Goal: Find specific page/section: Find specific page/section

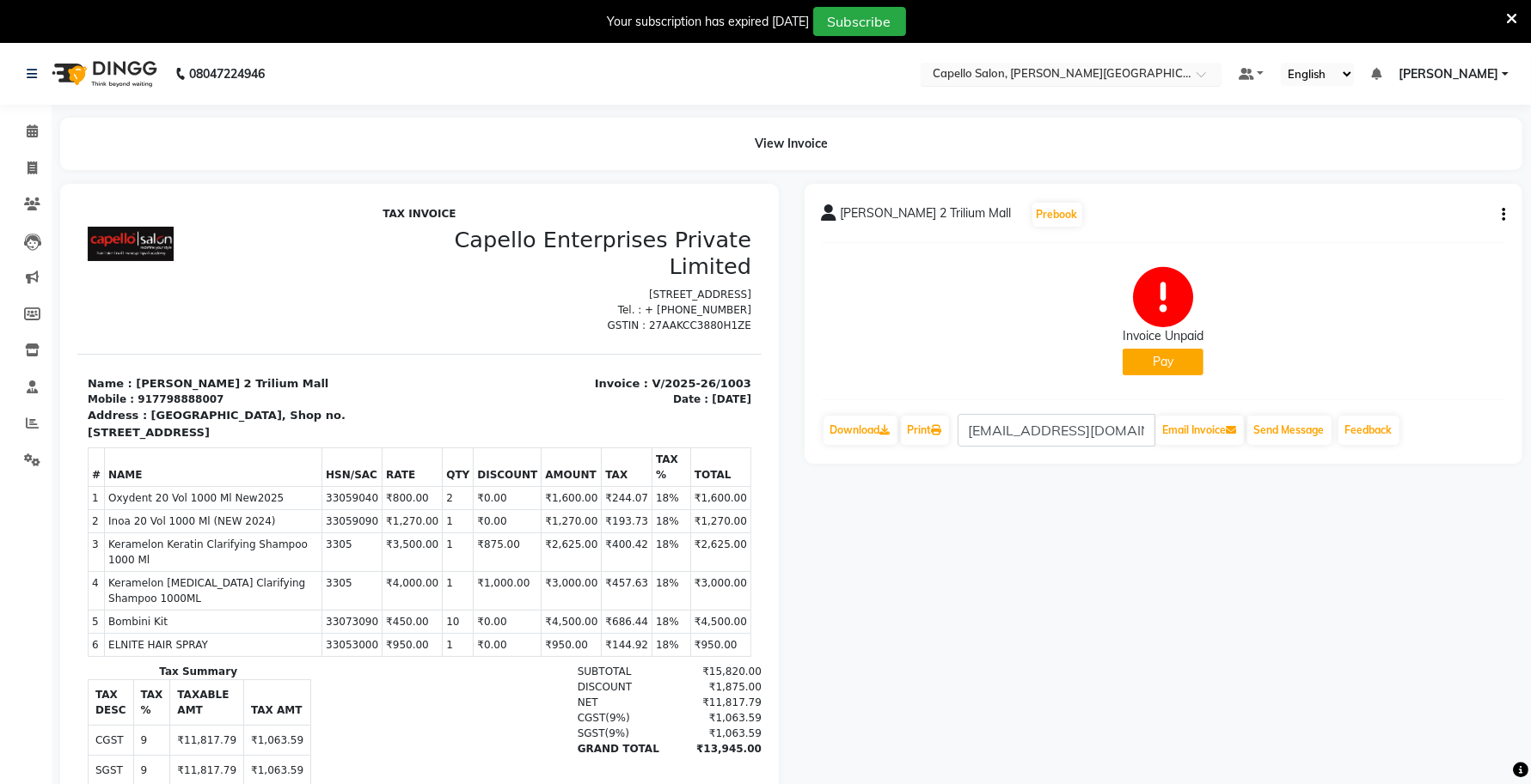
click at [1064, 73] on input "text" at bounding box center [1054, 75] width 249 height 17
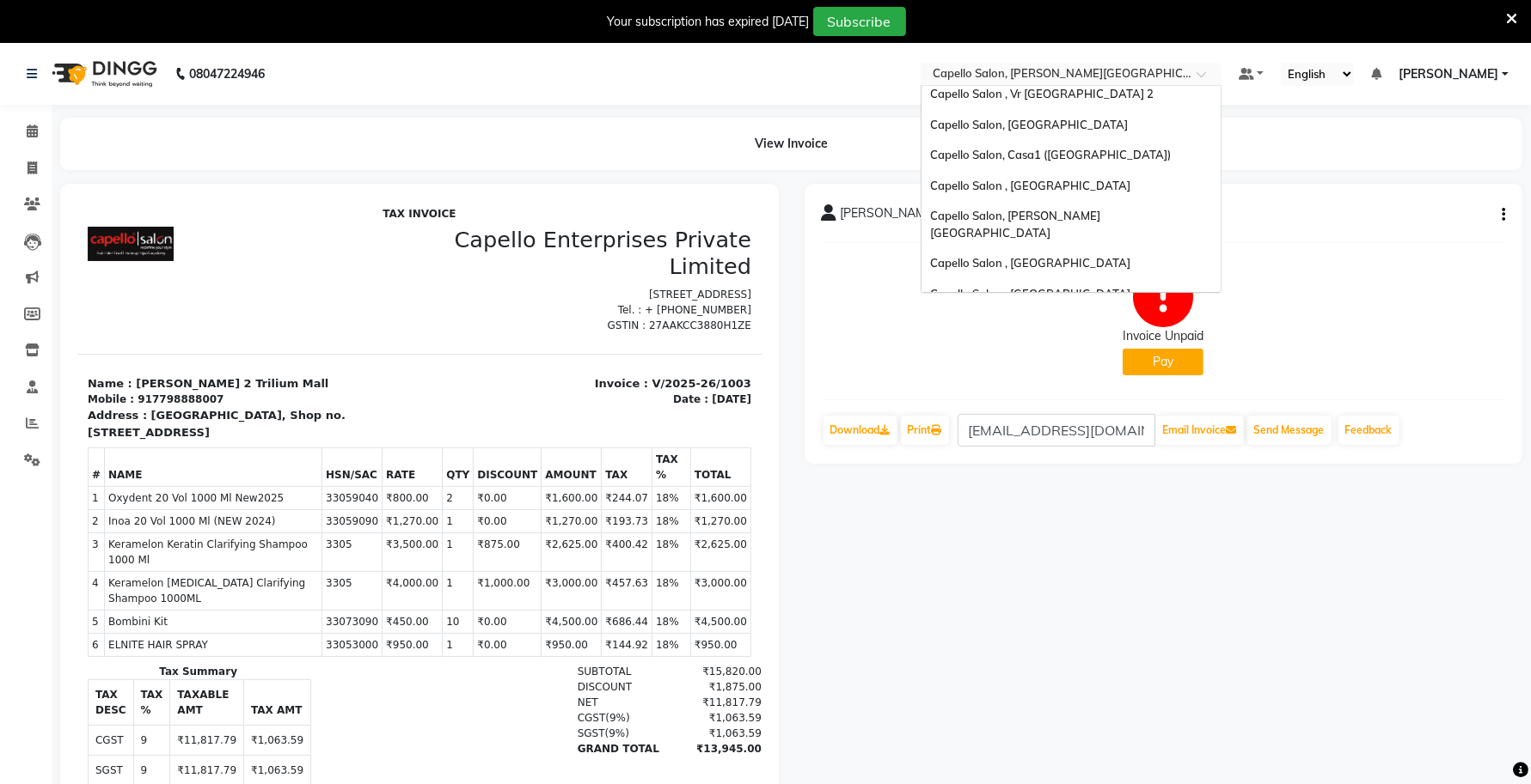
scroll to position [250, 0]
click at [1050, 291] on span "Capello Salon , [GEOGRAPHIC_DATA]" at bounding box center [1030, 297] width 200 height 14
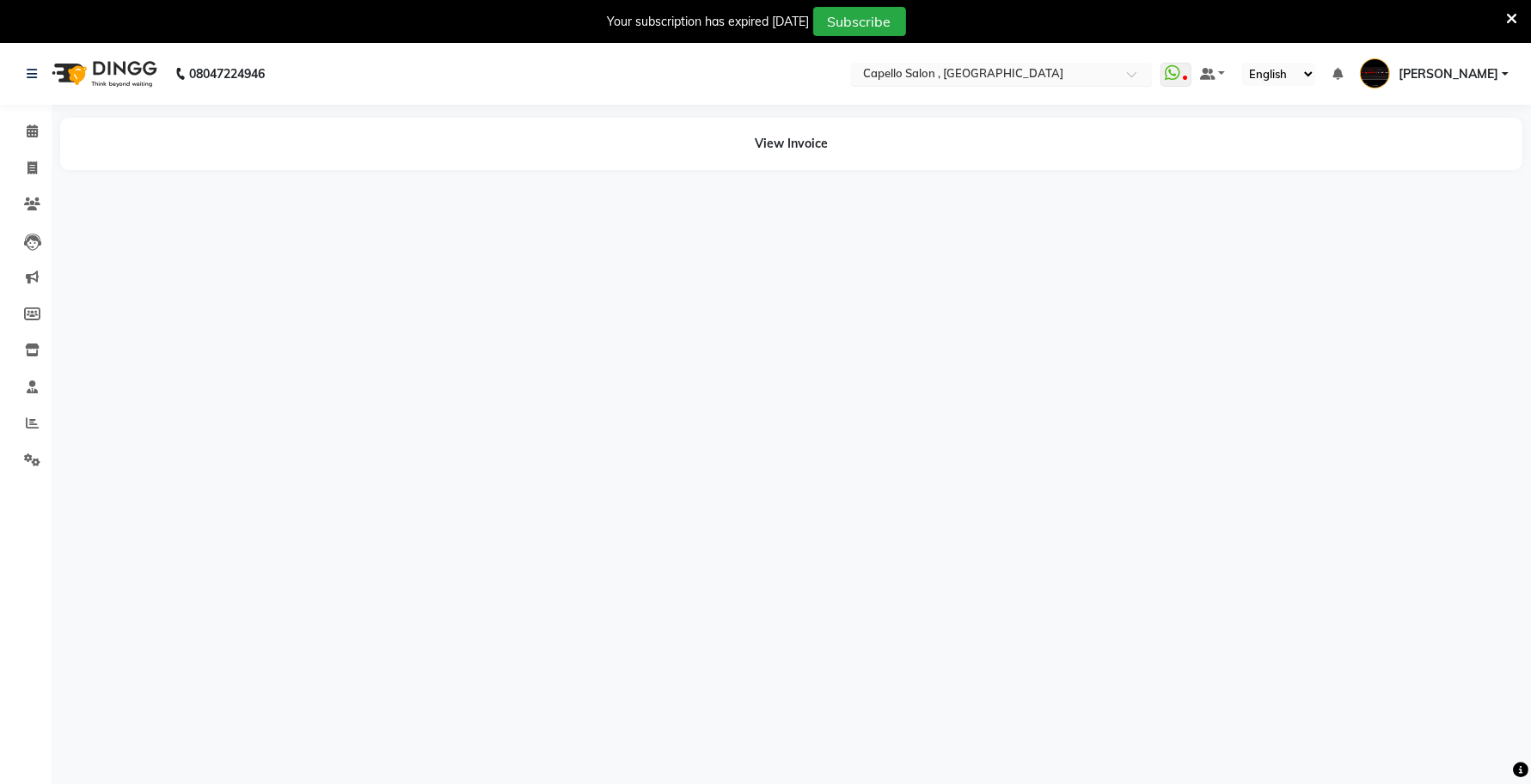
click at [986, 74] on input "text" at bounding box center [984, 75] width 249 height 17
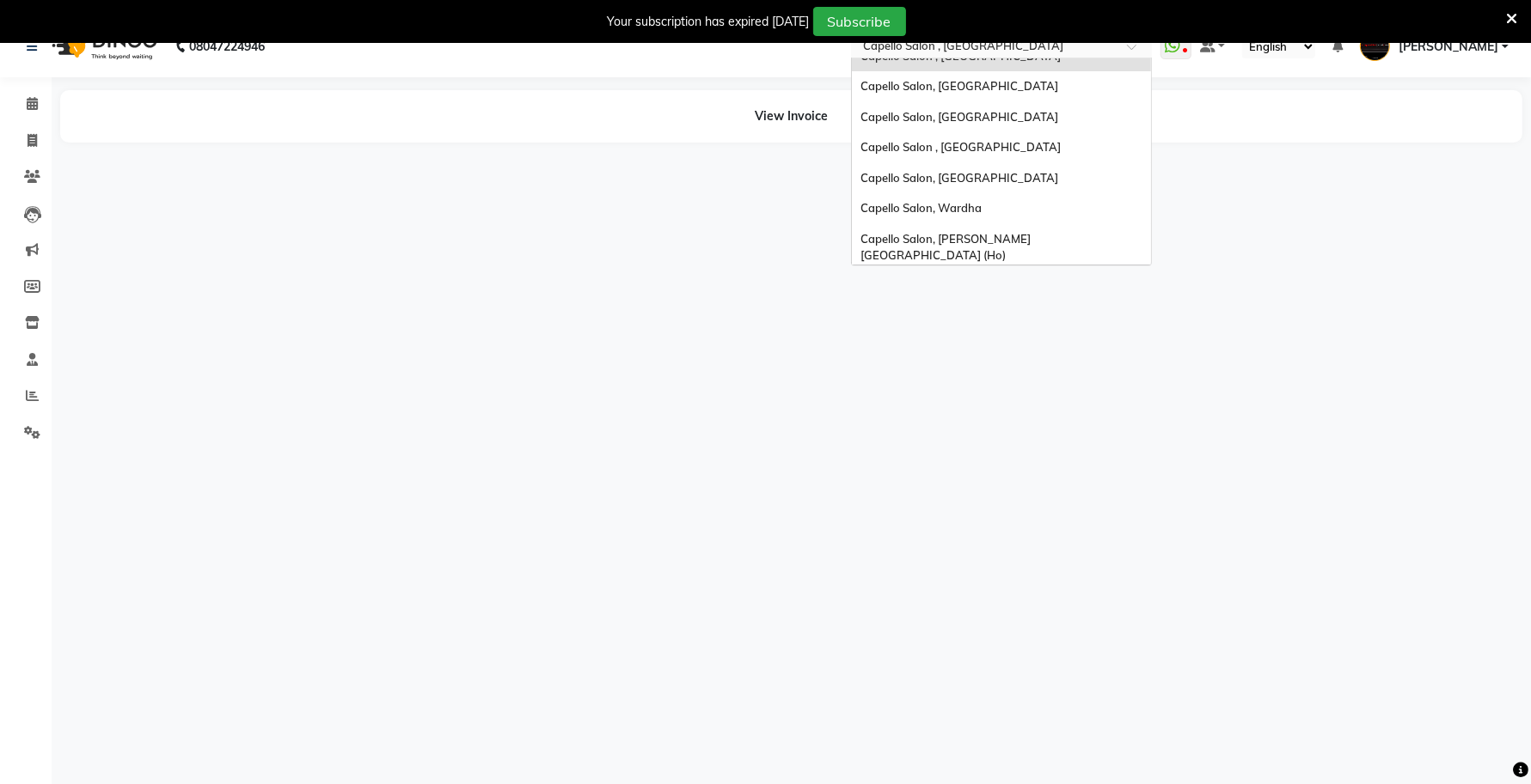
scroll to position [42, 0]
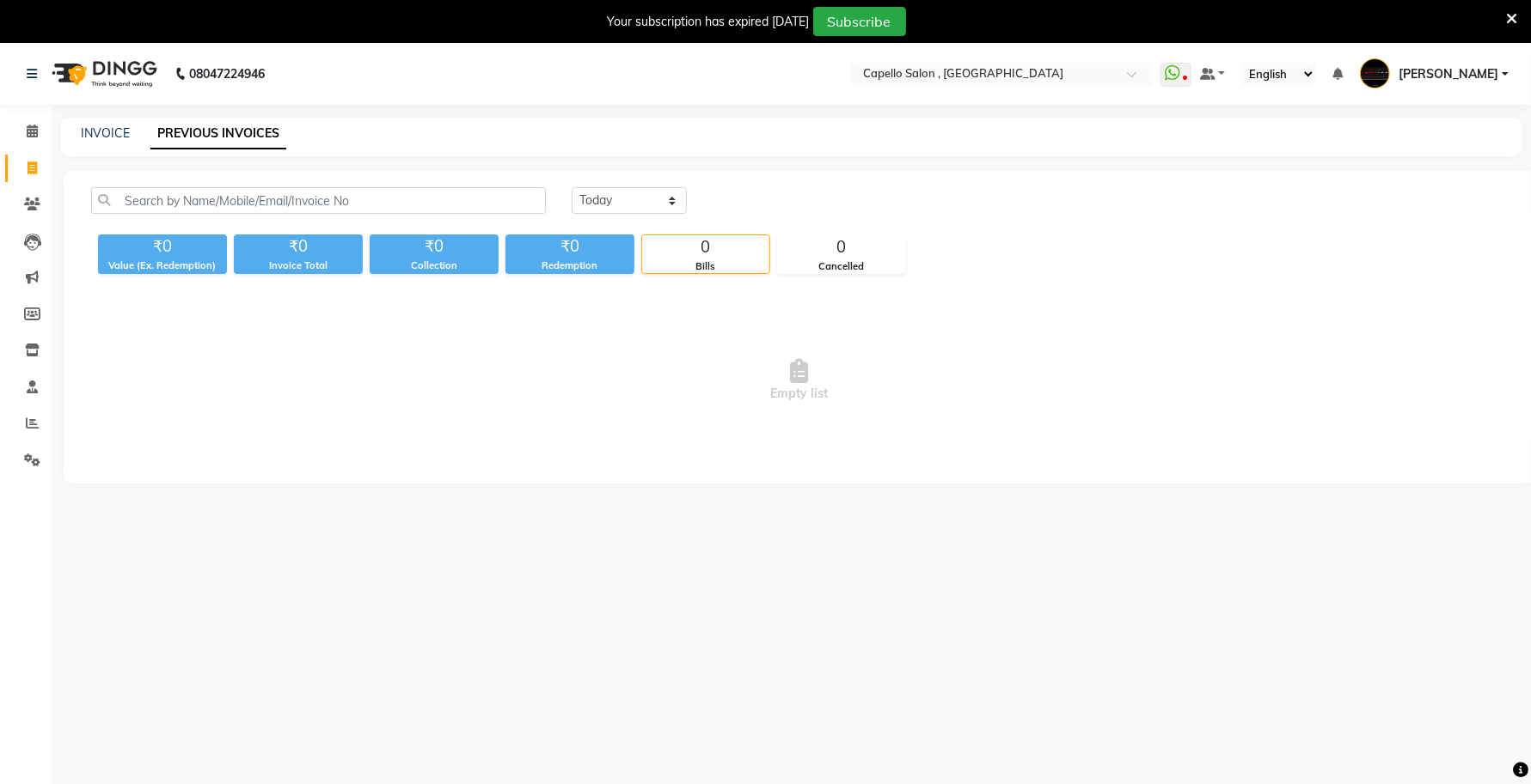
click at [1041, 89] on nav "08047224946 Select Location × Capello Salon , Bilaspur 36 Mall WhatsApp Status …" at bounding box center [765, 73] width 1531 height 62
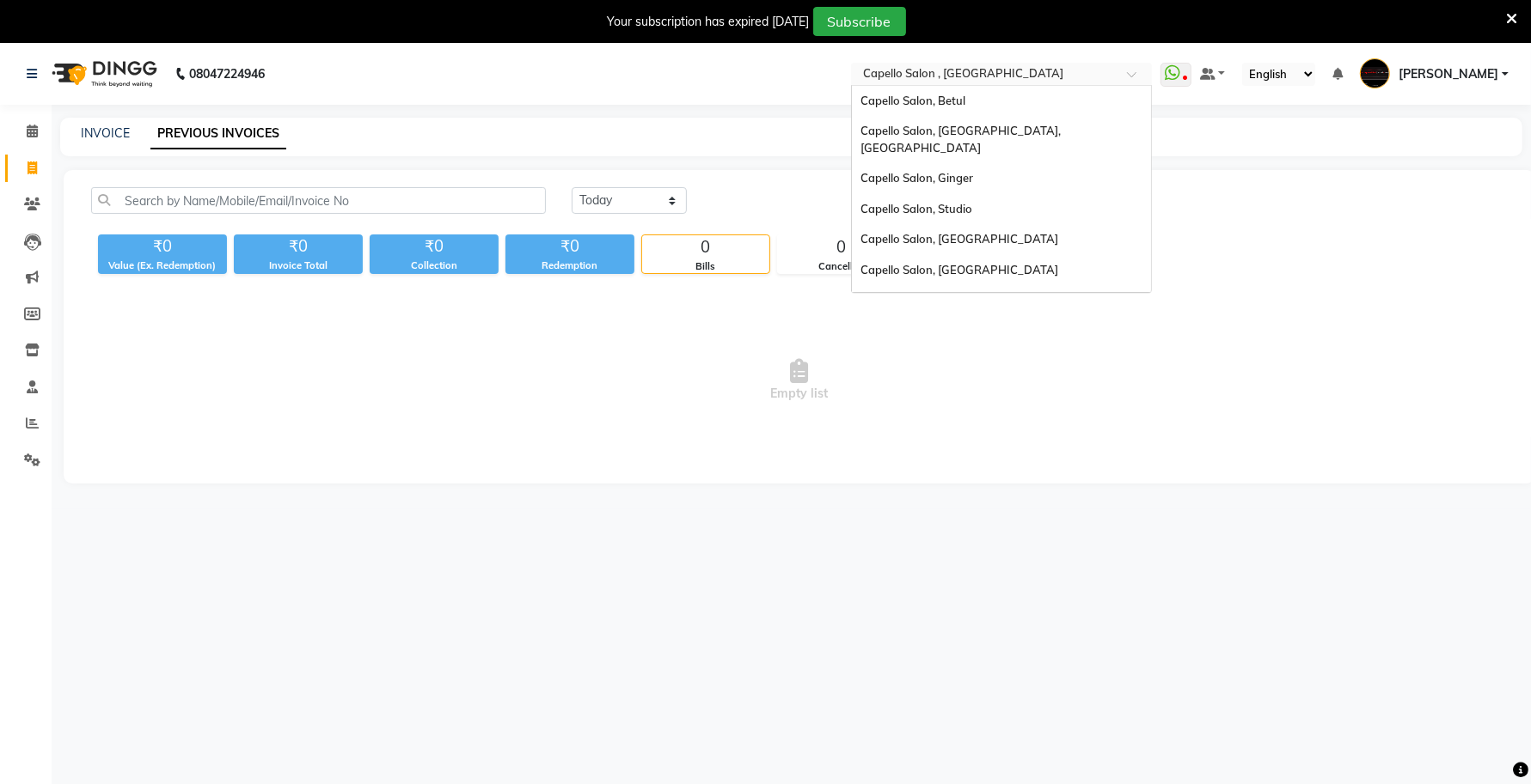
click at [1034, 71] on input "text" at bounding box center [984, 75] width 249 height 17
